Goal: Register for event/course

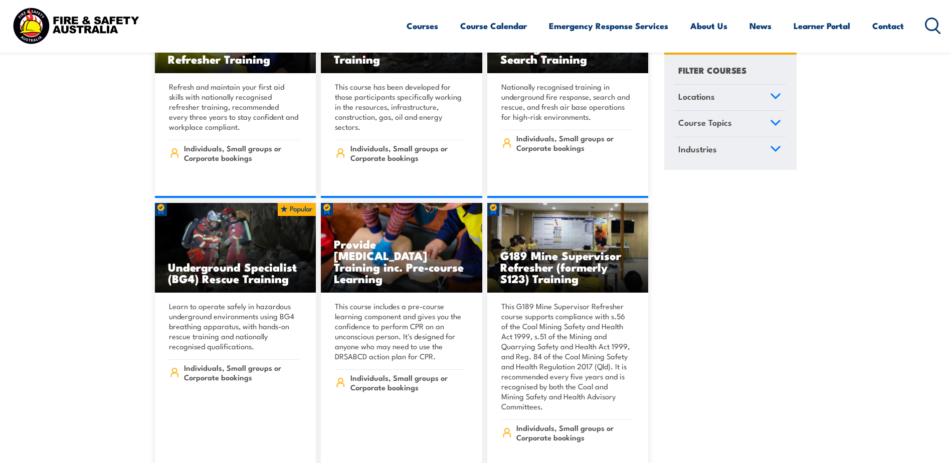
scroll to position [652, 0]
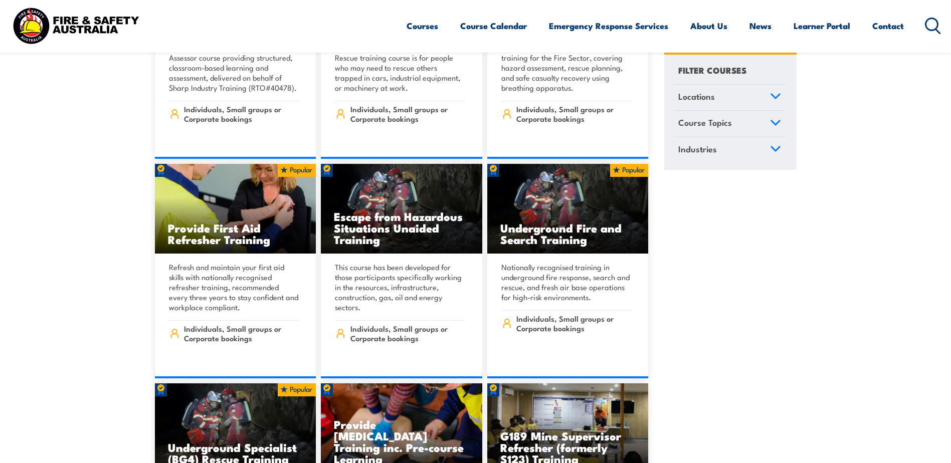
click at [775, 122] on icon at bounding box center [775, 122] width 11 height 7
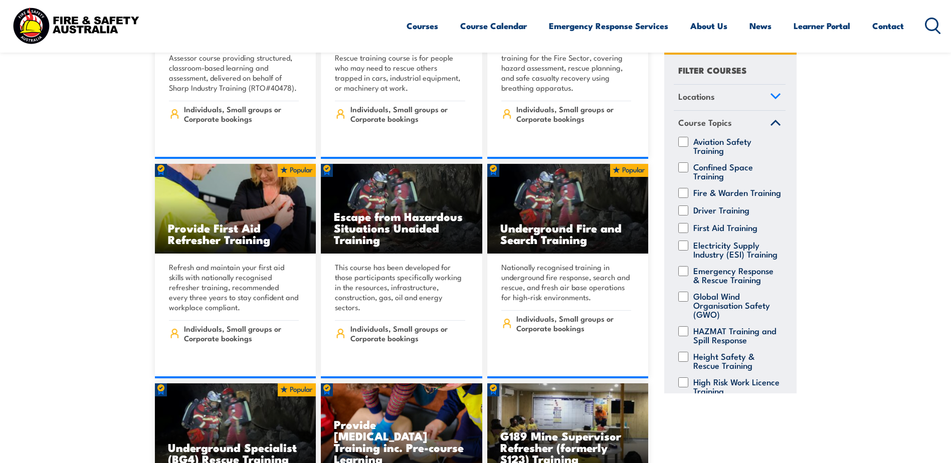
click at [743, 232] on label "First Aid Training" at bounding box center [725, 228] width 64 height 10
click at [688, 232] on input "First Aid Training" at bounding box center [683, 228] width 10 height 10
checkbox input "true"
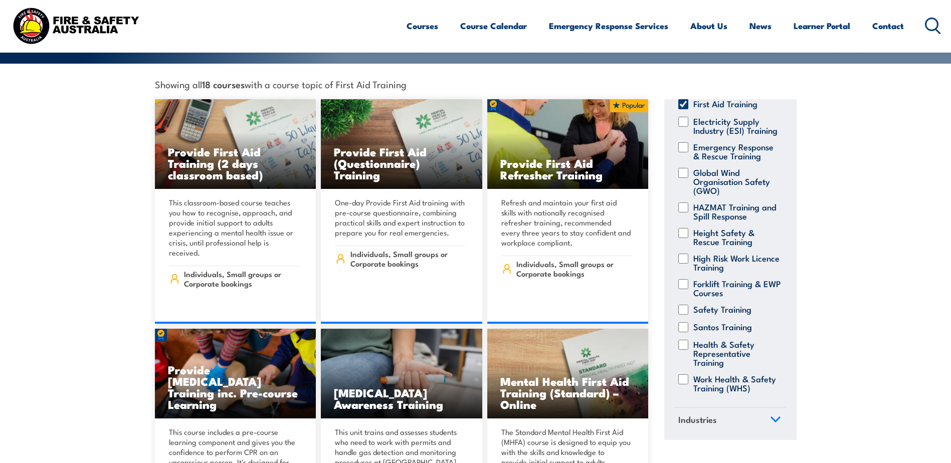
scroll to position [251, 0]
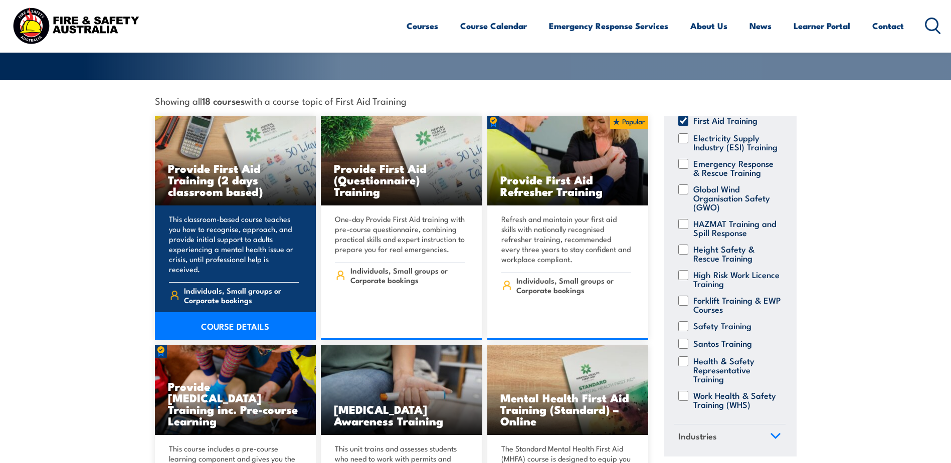
click at [216, 312] on link "COURSE DETAILS" at bounding box center [235, 326] width 161 height 28
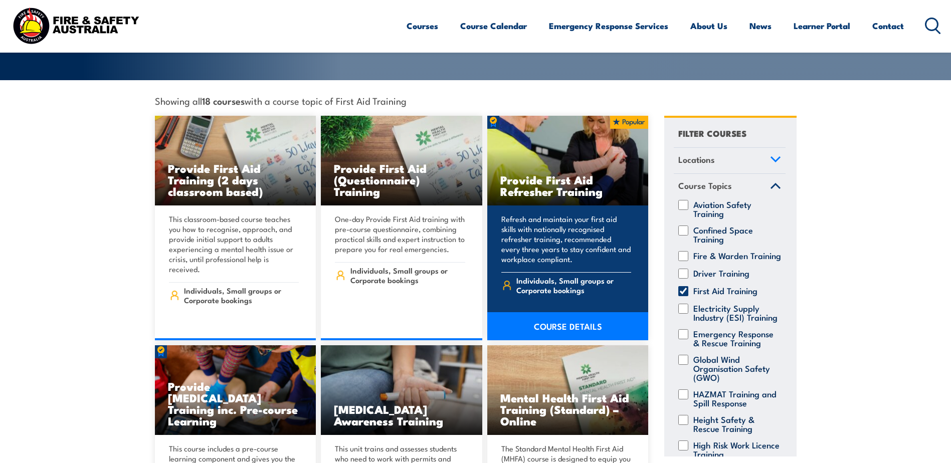
click at [536, 312] on link "COURSE DETAILS" at bounding box center [567, 326] width 161 height 28
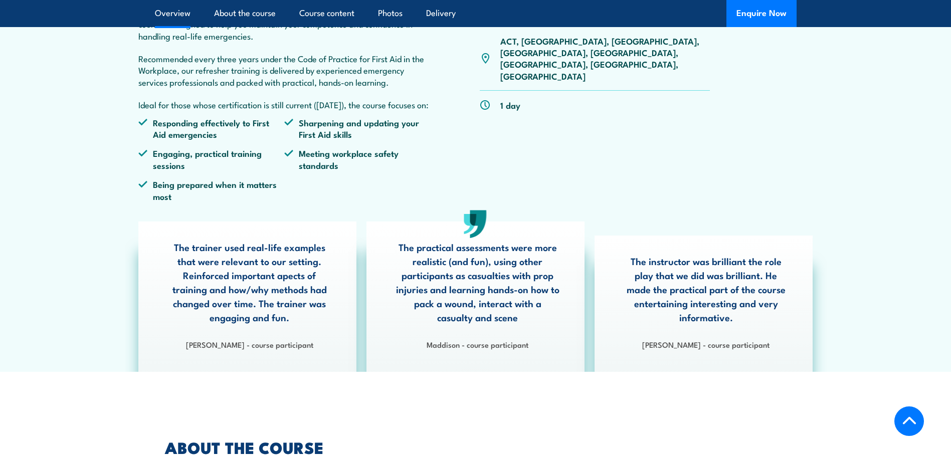
scroll to position [50, 0]
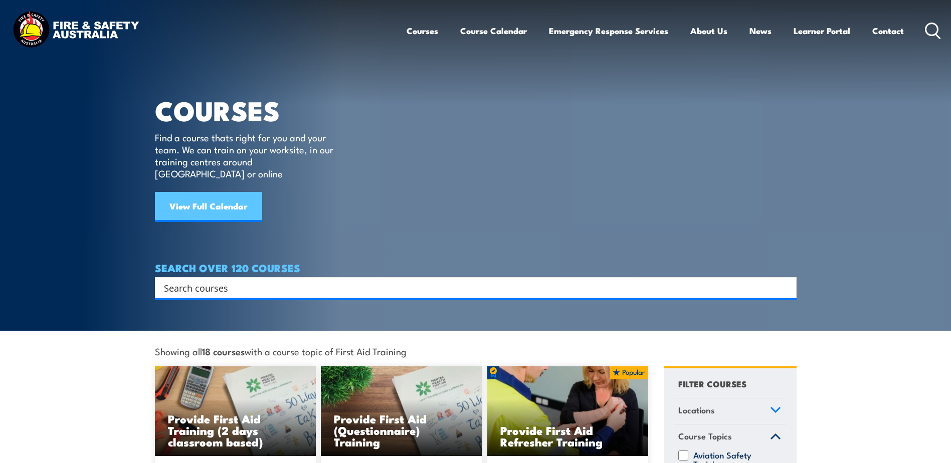
click at [212, 192] on link "View Full Calendar" at bounding box center [208, 207] width 107 height 30
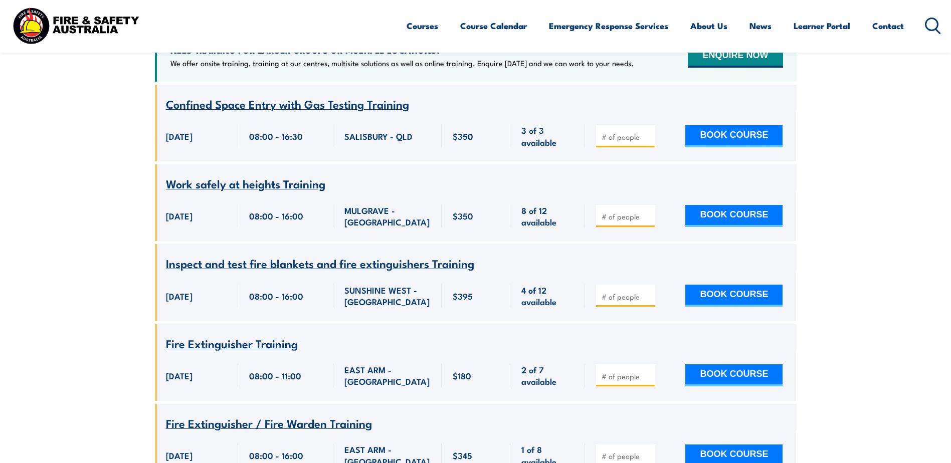
scroll to position [451, 0]
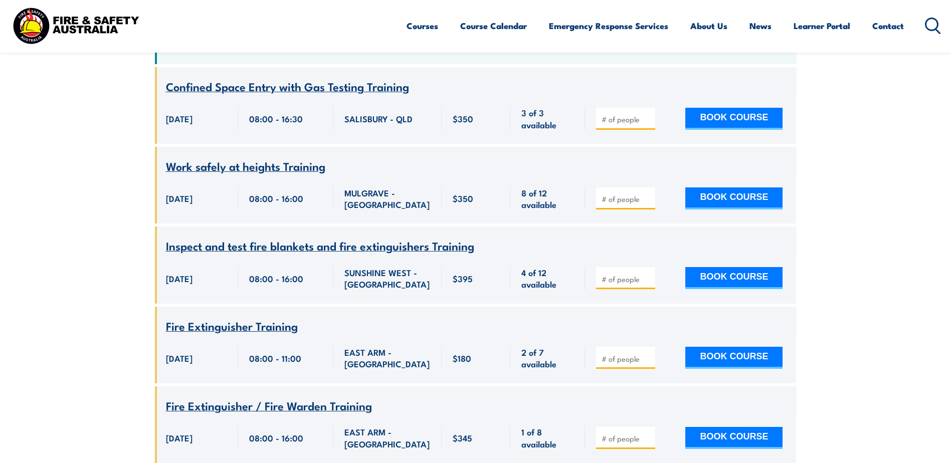
click at [58, 15] on img at bounding box center [75, 25] width 131 height 43
